Goal: Information Seeking & Learning: Learn about a topic

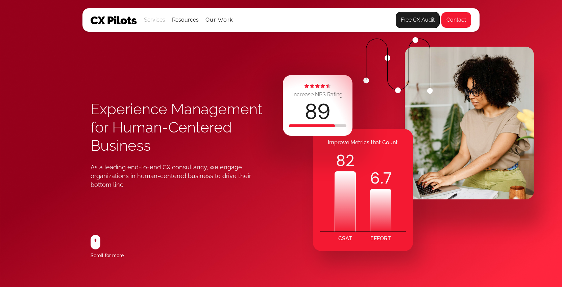
click at [151, 21] on div "Services" at bounding box center [154, 19] width 21 height 9
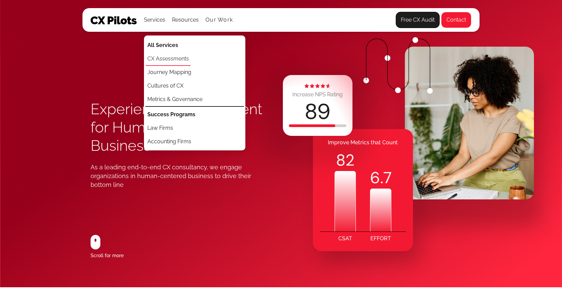
click at [159, 58] on link "CX Assessments" at bounding box center [168, 59] width 45 height 14
click at [169, 70] on link "Journey Mapping" at bounding box center [169, 73] width 47 height 14
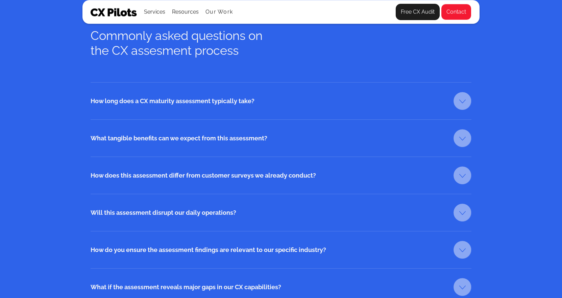
scroll to position [1081, 0]
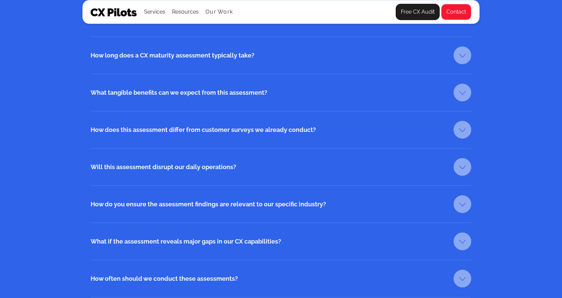
click at [459, 130] on link at bounding box center [462, 130] width 18 height 18
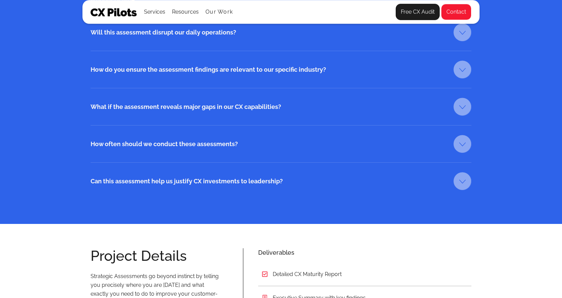
scroll to position [1250, 0]
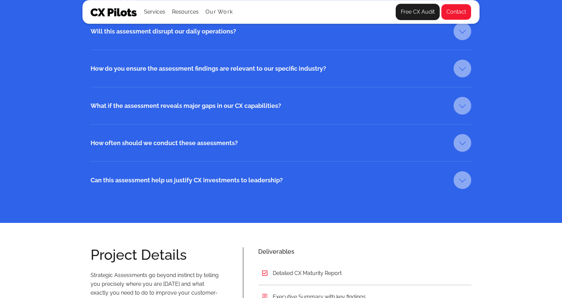
click at [463, 106] on link at bounding box center [462, 106] width 18 height 18
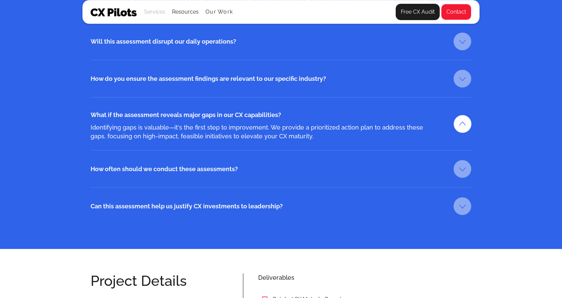
scroll to position [1149, 0]
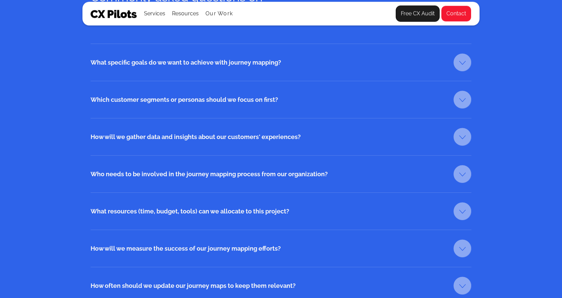
scroll to position [1081, 0]
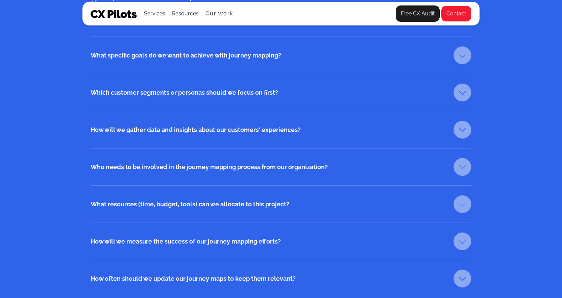
click at [458, 164] on link at bounding box center [462, 167] width 18 height 18
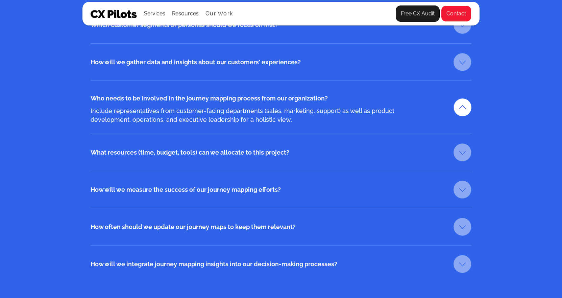
scroll to position [1182, 0]
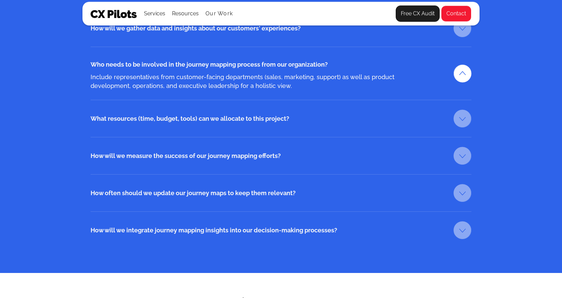
click at [465, 230] on link at bounding box center [462, 230] width 18 height 18
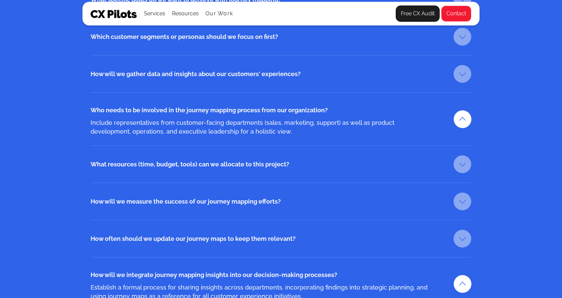
scroll to position [1149, 0]
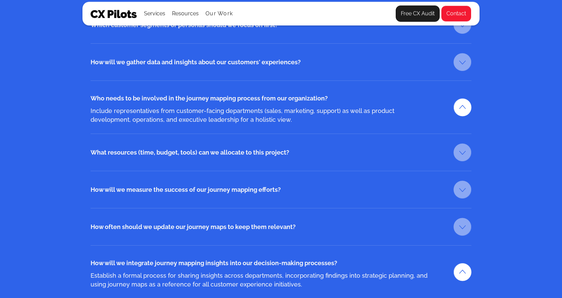
click at [262, 154] on div "What resources (time, budget, tools) can we allocate to this project?" at bounding box center [263, 152] width 345 height 16
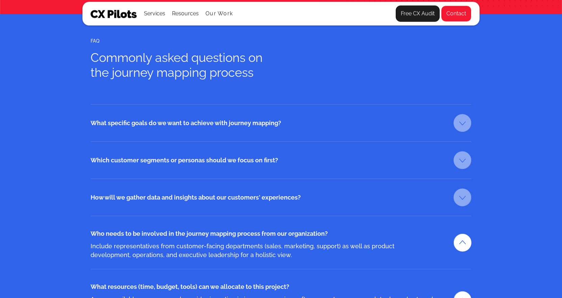
scroll to position [878, 0]
